Goal: Navigation & Orientation: Find specific page/section

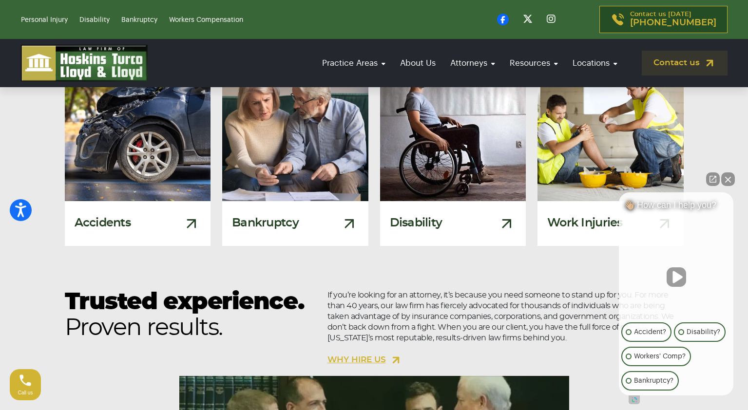
scroll to position [717, 0]
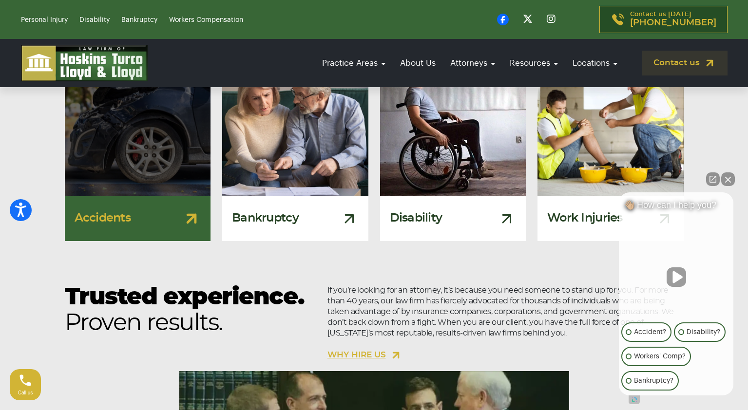
click at [154, 131] on img at bounding box center [138, 124] width 160 height 158
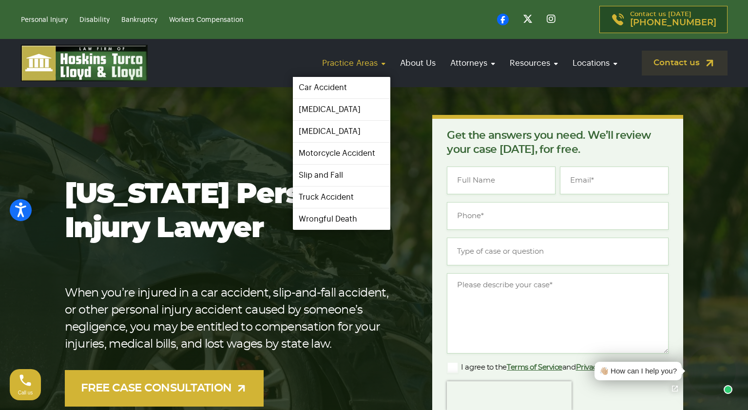
click at [358, 59] on link "Practice Areas" at bounding box center [353, 63] width 73 height 28
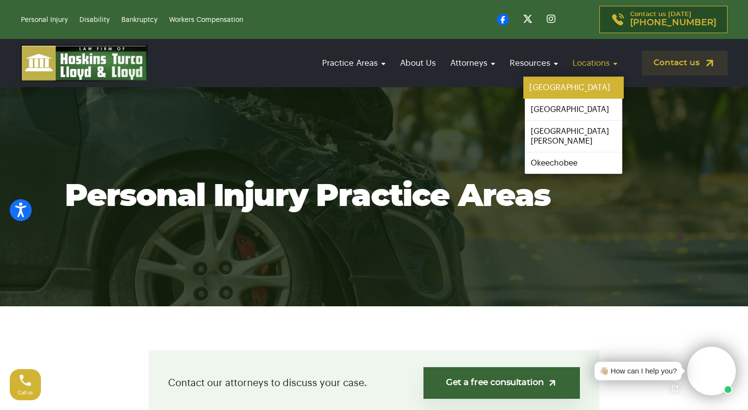
click at [559, 86] on link "[GEOGRAPHIC_DATA]" at bounding box center [573, 88] width 100 height 22
